Goal: Task Accomplishment & Management: Use online tool/utility

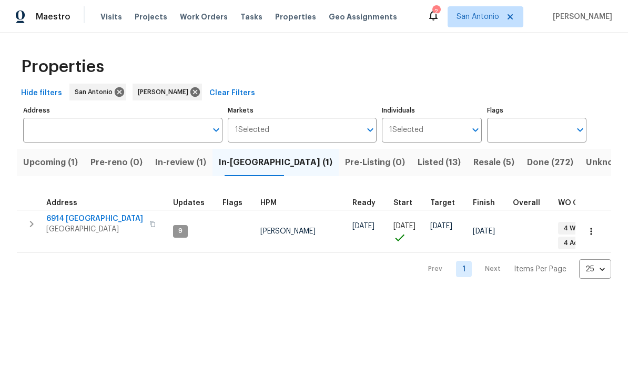
click at [473, 167] on span "Resale (5)" at bounding box center [493, 162] width 41 height 15
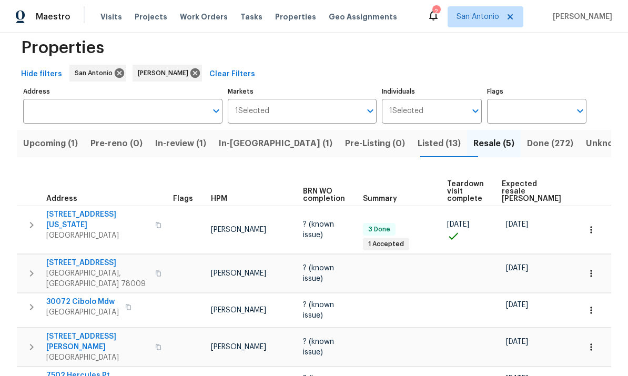
scroll to position [18, 0]
click at [78, 353] on span "[GEOGRAPHIC_DATA]" at bounding box center [97, 358] width 103 height 11
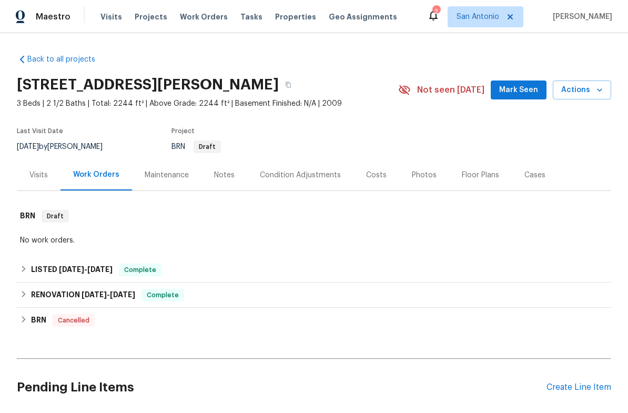
click at [142, 275] on div "Complete" at bounding box center [140, 269] width 43 height 13
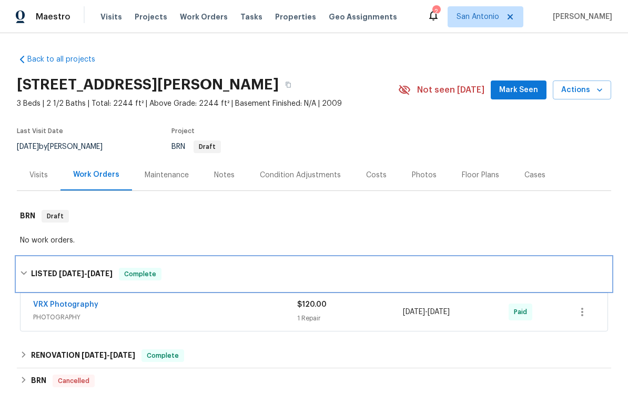
click at [137, 269] on span "Complete" at bounding box center [140, 274] width 40 height 11
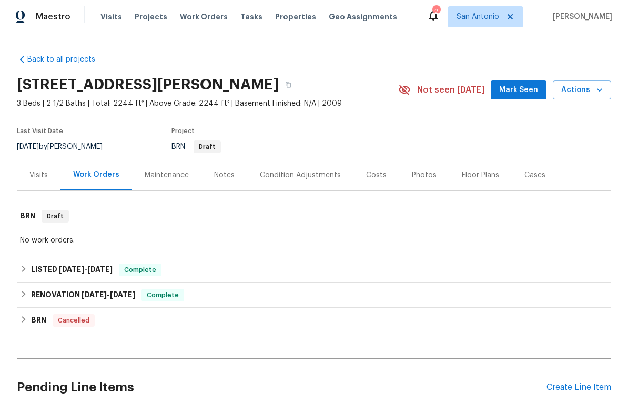
click at [522, 88] on span "Mark Seen" at bounding box center [518, 90] width 39 height 13
